Goal: Navigation & Orientation: Find specific page/section

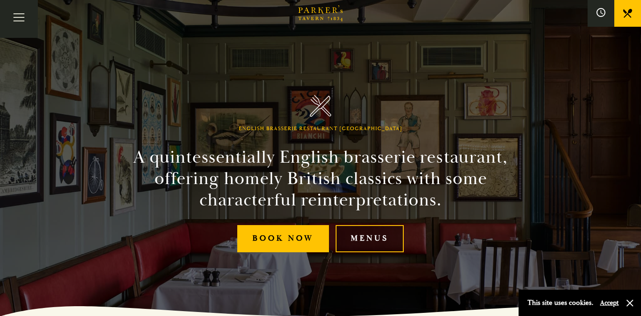
click at [365, 233] on link "Menus" at bounding box center [370, 238] width 68 height 27
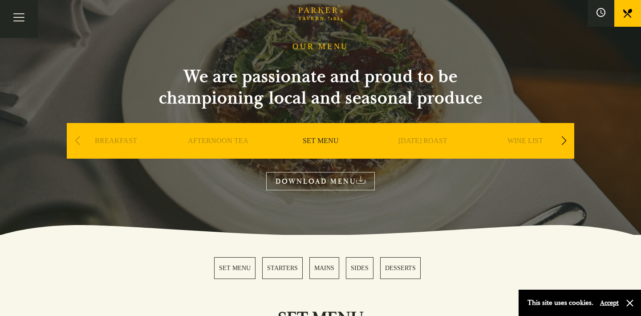
scroll to position [32, 0]
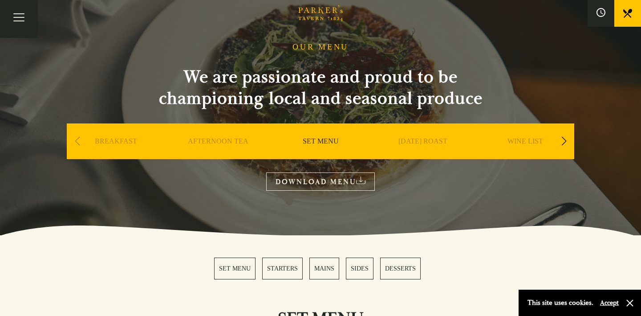
click at [422, 139] on link "SUNDAY ROAST" at bounding box center [422, 155] width 49 height 36
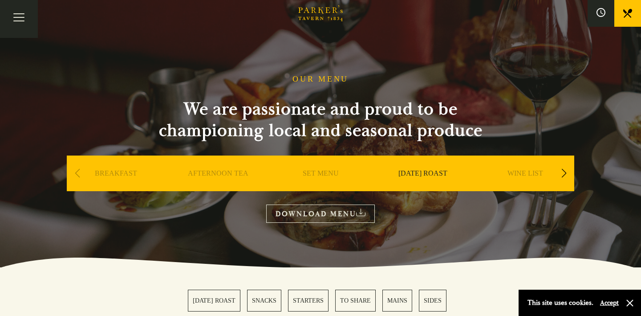
click at [564, 170] on div "Next slide" at bounding box center [564, 173] width 12 height 20
click at [430, 171] on link "A LA CARTE" at bounding box center [422, 187] width 41 height 36
